Goal: Task Accomplishment & Management: Use online tool/utility

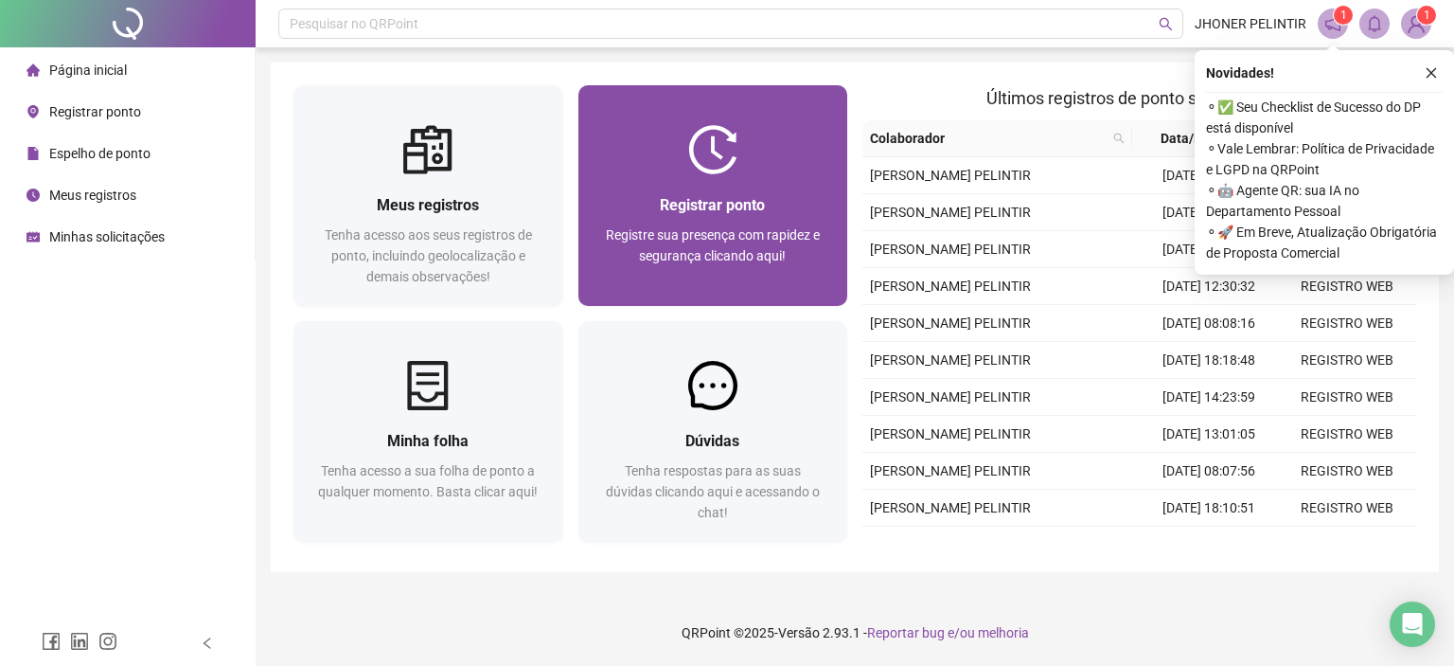
click at [687, 188] on div "Registrar ponto Registre sua presença com rapidez e segurança clicando aqui!" at bounding box center [714, 240] width 270 height 132
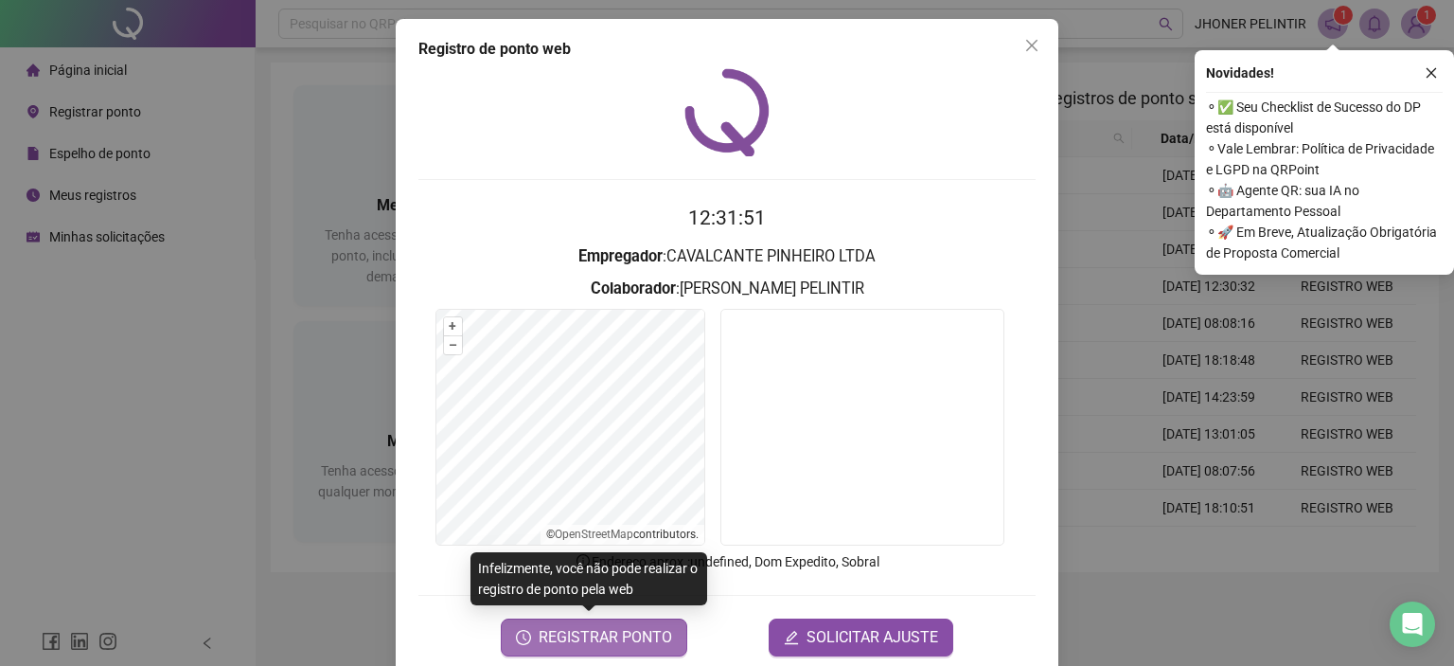
click at [644, 636] on span "REGISTRAR PONTO" at bounding box center [606, 637] width 134 height 23
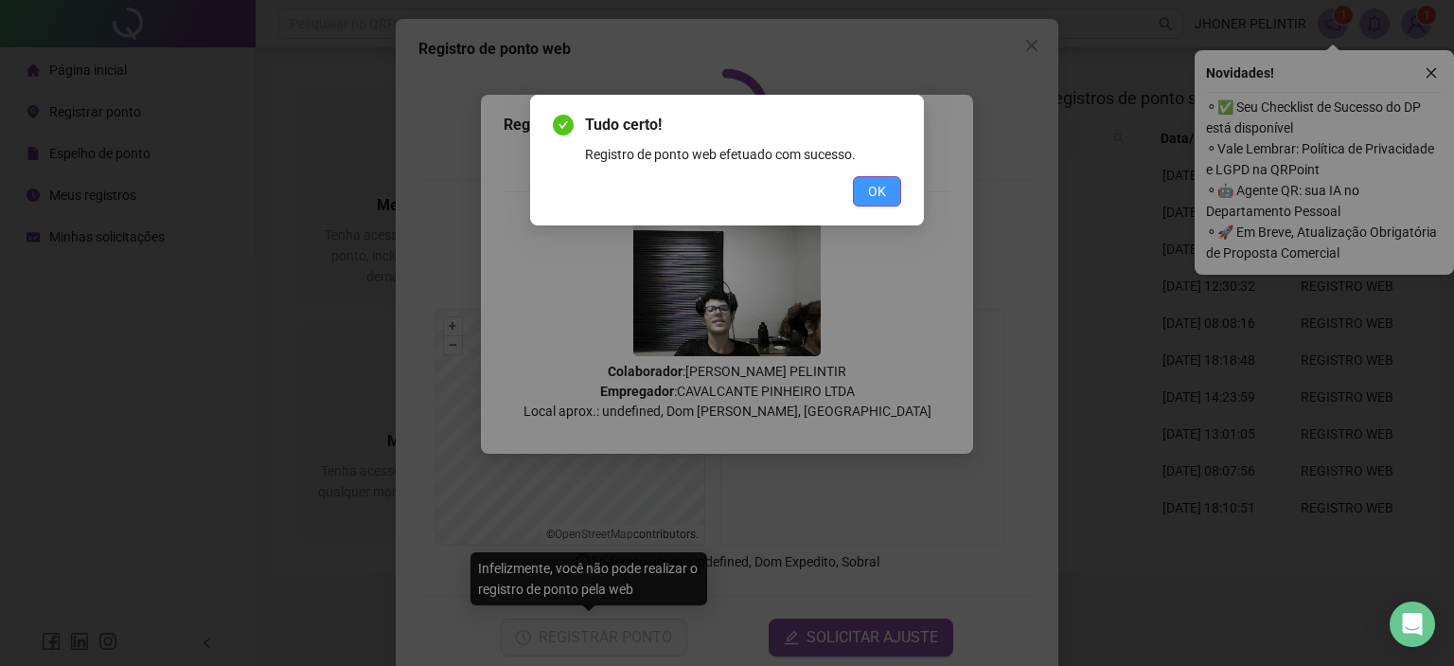
click at [879, 190] on span "OK" at bounding box center [877, 191] width 18 height 21
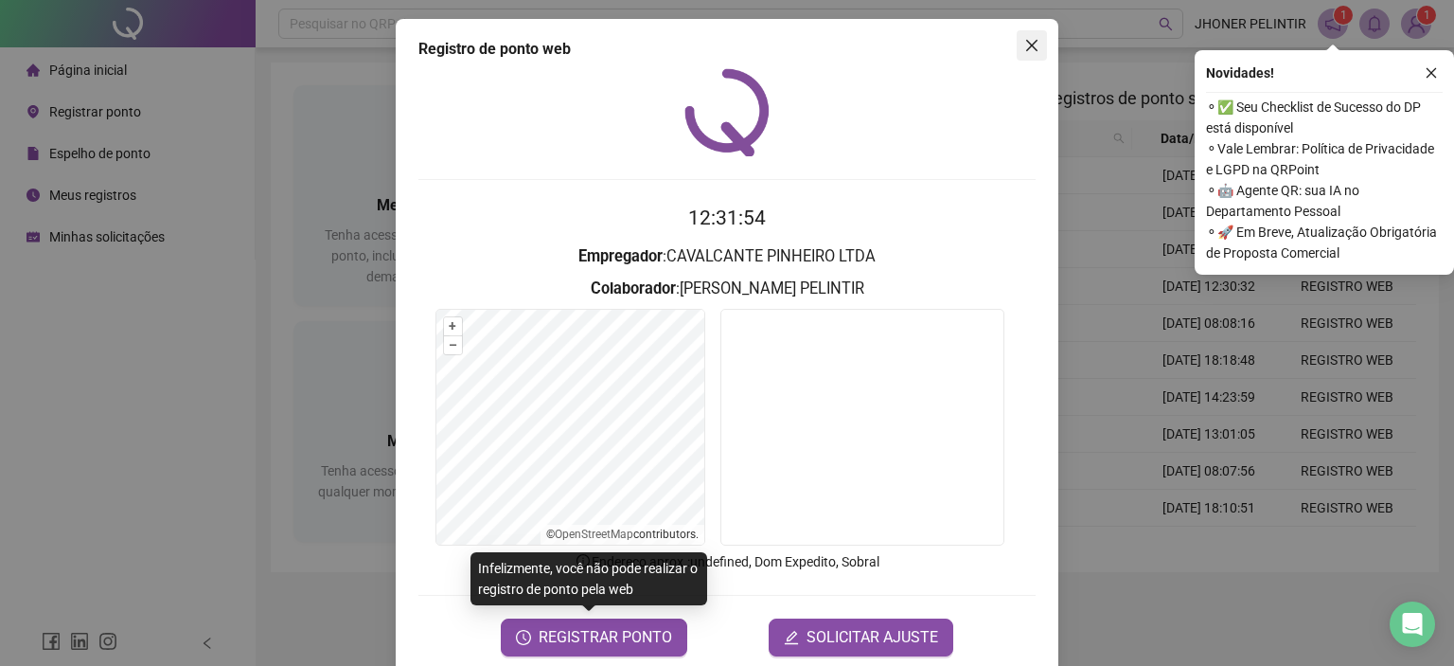
click at [1031, 39] on icon "close" at bounding box center [1032, 45] width 15 height 15
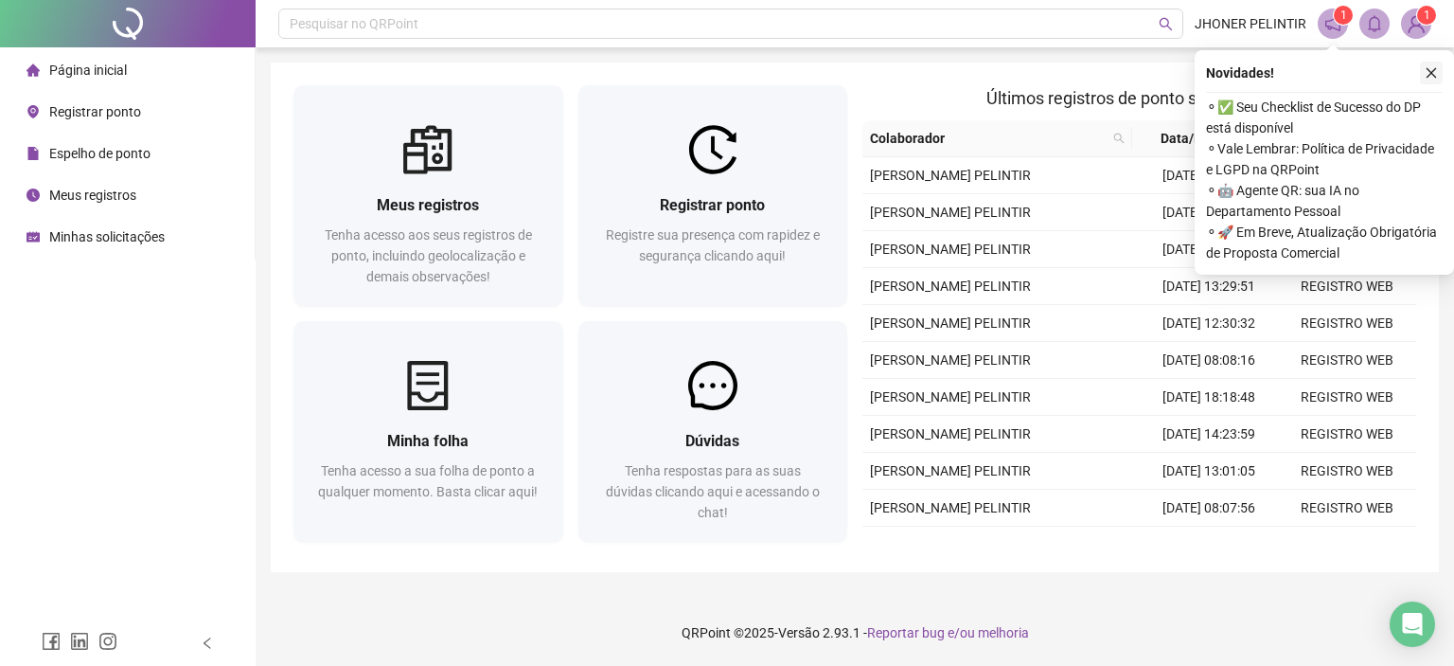
click at [1435, 78] on icon "close" at bounding box center [1431, 72] width 13 height 13
